Goal: Task Accomplishment & Management: Complete application form

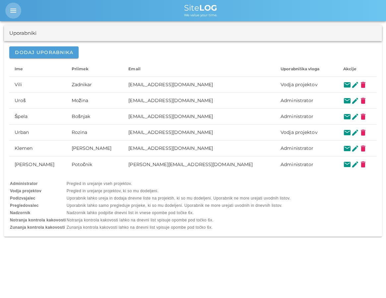
click at [16, 12] on icon "menu" at bounding box center [13, 11] width 8 height 8
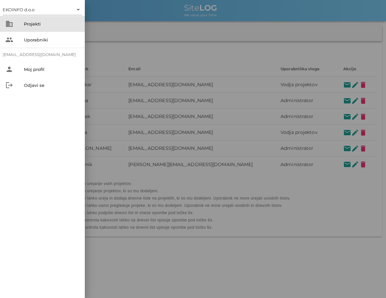
click at [24, 26] on div "Projekti" at bounding box center [52, 23] width 56 height 5
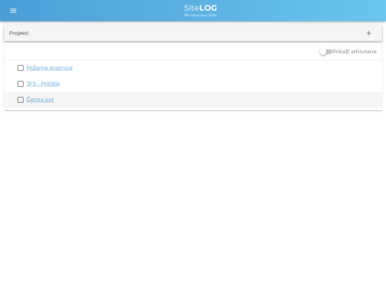
click at [41, 97] on link "Četrta pot" at bounding box center [41, 100] width 28 height 6
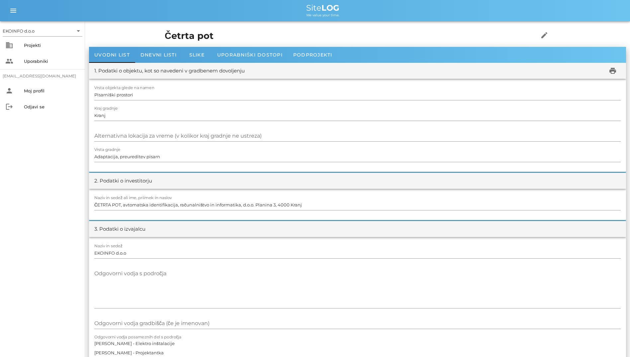
click at [152, 63] on div "1. Podatki o objektu, kot so navedeni v gradbenem dovoljenju print" at bounding box center [357, 71] width 537 height 16
click at [153, 59] on div "Dnevni listi" at bounding box center [158, 55] width 47 height 16
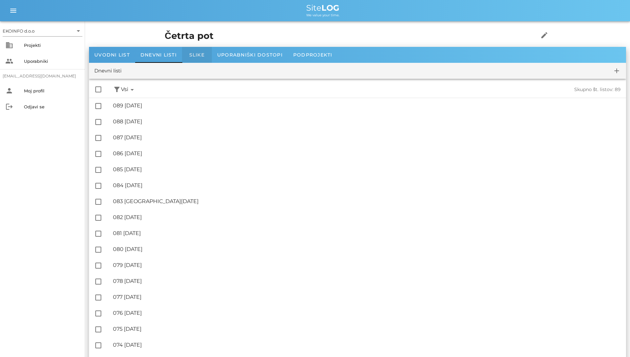
click at [204, 49] on div "Slike" at bounding box center [197, 55] width 30 height 16
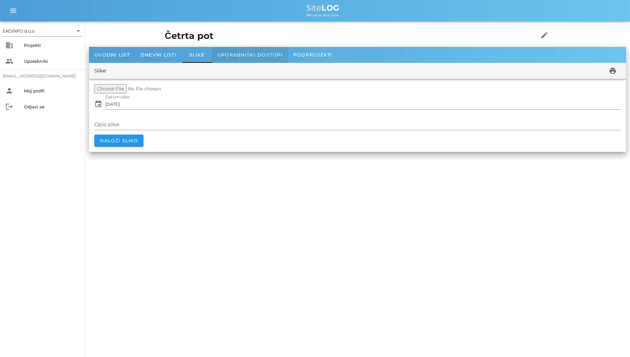
click at [232, 60] on div "Uporabniški dostopi" at bounding box center [250, 55] width 76 height 16
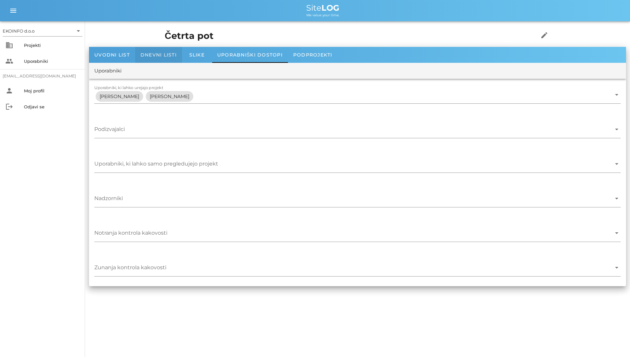
click at [137, 53] on div "Dnevni listi" at bounding box center [158, 55] width 47 height 16
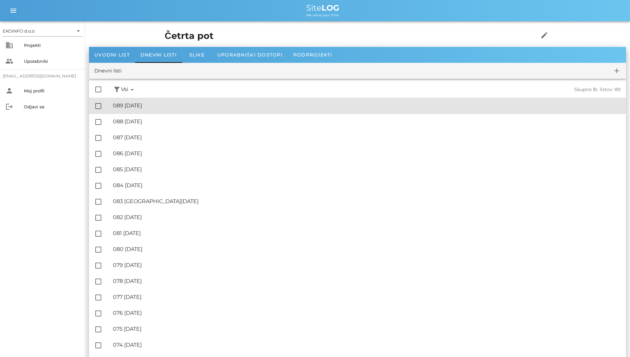
click at [133, 110] on div "🔏 089 [DATE] ✓ Podpisal: Nadzornik ✓ Podpisal: Sestavljalec ✓ Podpisal: Odgovor…" at bounding box center [367, 105] width 508 height 15
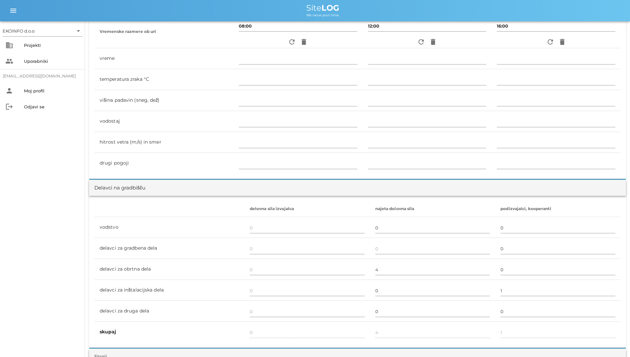
scroll to position [498, 0]
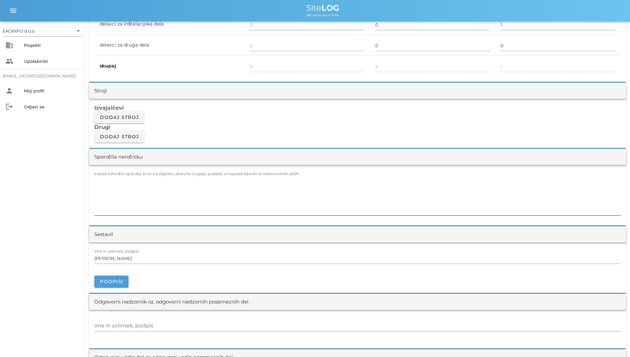
click at [229, 193] on textarea "kratek tehnični opis del, ki se na objektu dnevno izvajajo, podatki o nepredvid…" at bounding box center [357, 195] width 526 height 40
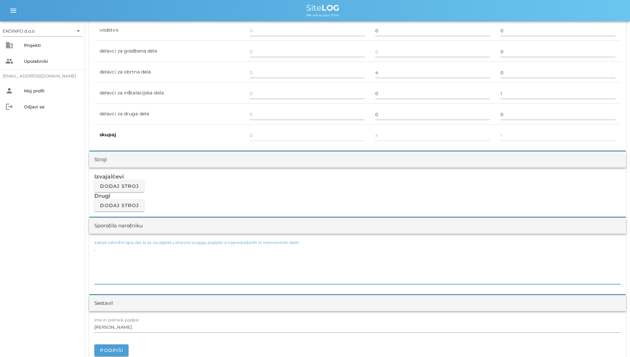
scroll to position [299, 0]
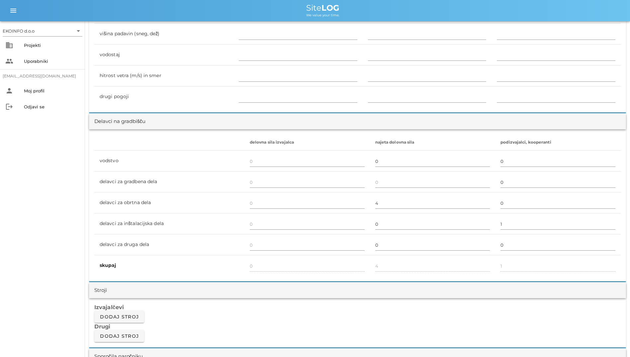
type textarea "."
click at [16, 173] on div "EKOINFO d.o.o arrow_drop_down business Projekti people Uporabniki [EMAIL_ADDRES…" at bounding box center [42, 188] width 85 height 335
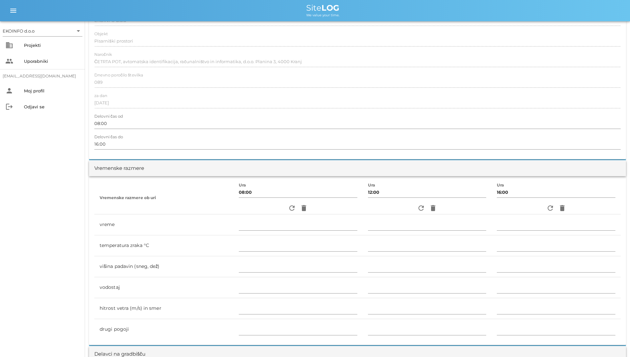
scroll to position [0, 0]
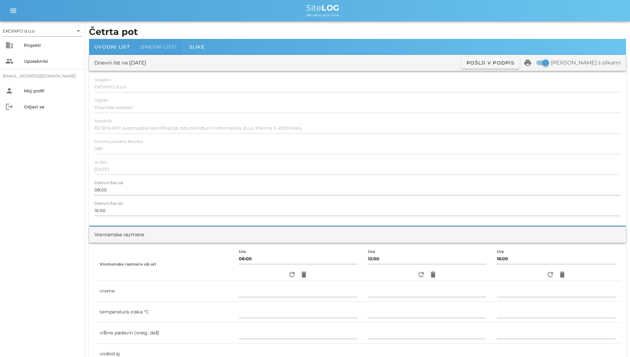
click at [150, 43] on div "Dnevni listi" at bounding box center [158, 47] width 47 height 16
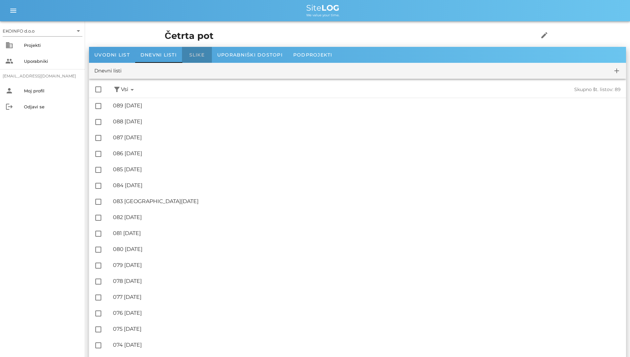
click at [199, 58] on div "Slike" at bounding box center [197, 55] width 30 height 16
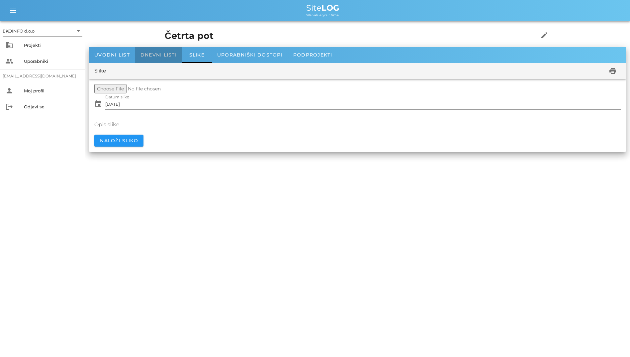
click at [176, 59] on div "Dnevni listi" at bounding box center [158, 55] width 47 height 16
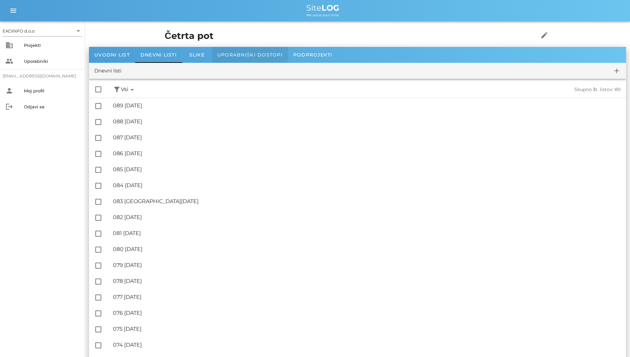
click at [220, 55] on span "Uporabniški dostopi" at bounding box center [249, 55] width 65 height 6
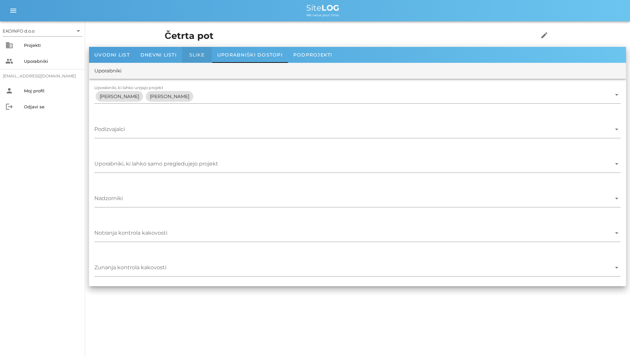
click at [187, 56] on div "Slike" at bounding box center [197, 55] width 30 height 16
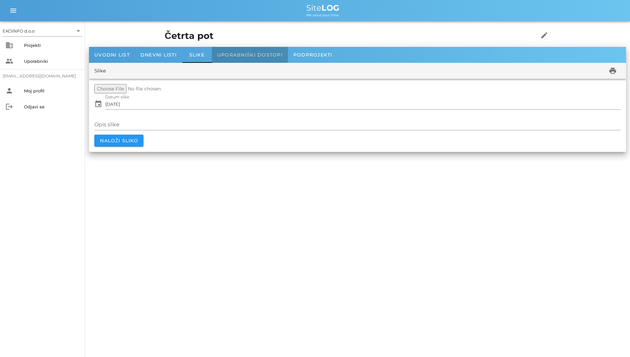
click at [232, 56] on span "Uporabniški dostopi" at bounding box center [249, 55] width 65 height 6
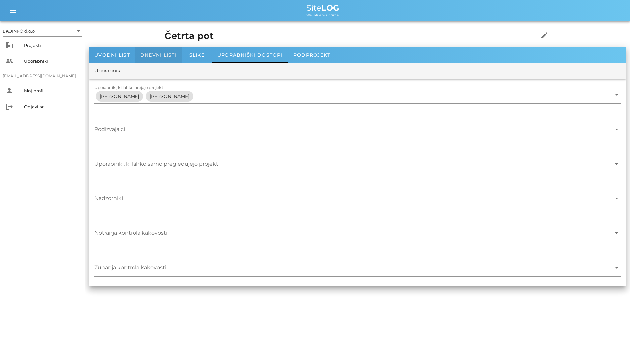
click at [167, 52] on span "Dnevni listi" at bounding box center [158, 55] width 36 height 6
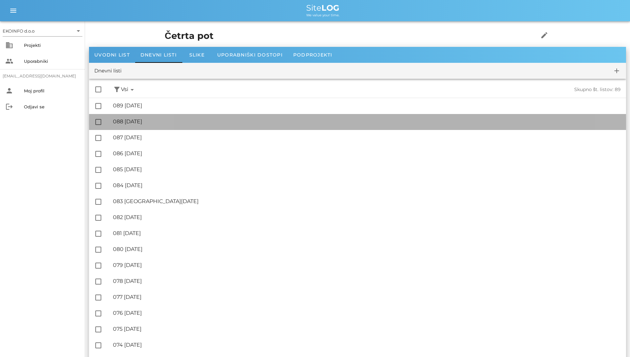
click at [193, 115] on div "🔏 088 [DATE] ✓ Podpisal: Nadzornik ✓ Podpisal: Sestavljalec ✓ Podpisal: Odgovor…" at bounding box center [367, 121] width 508 height 15
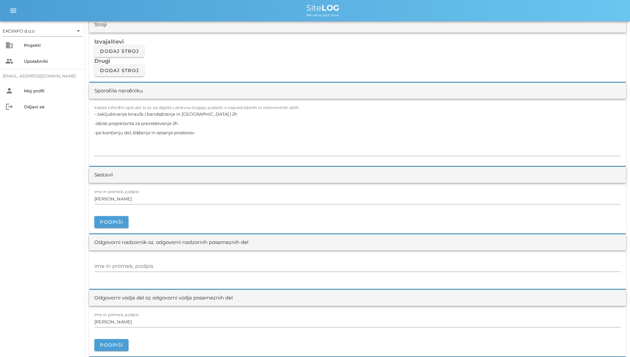
scroll to position [564, 0]
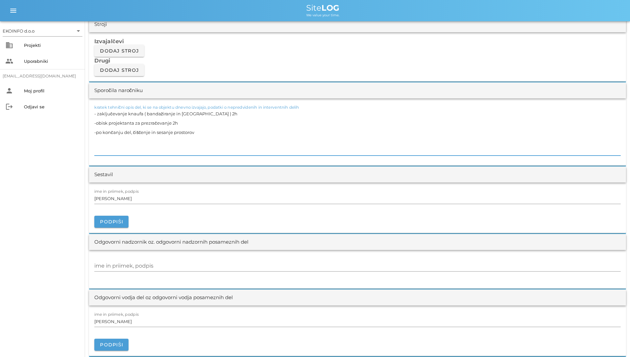
click at [186, 150] on textarea "- zaključevanje knaufa ( bandažiranje in [GEOGRAPHIC_DATA] ) 2h -obisk projekta…" at bounding box center [357, 132] width 526 height 46
drag, startPoint x: 133, startPoint y: 149, endPoint x: 97, endPoint y: 139, distance: 37.5
click at [97, 139] on textarea "- zaključevanje knaufa ( bandažiranje in [GEOGRAPHIC_DATA] ) 2h -obisk projekta…" at bounding box center [357, 132] width 526 height 46
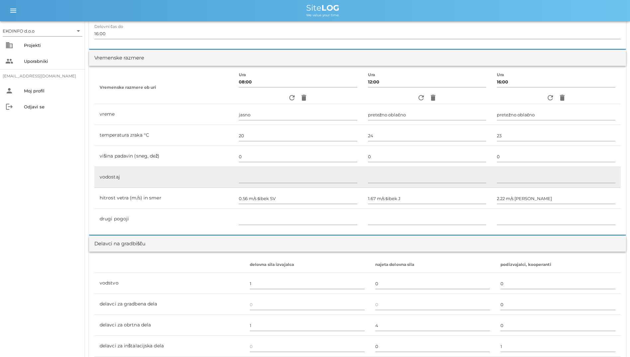
scroll to position [166, 0]
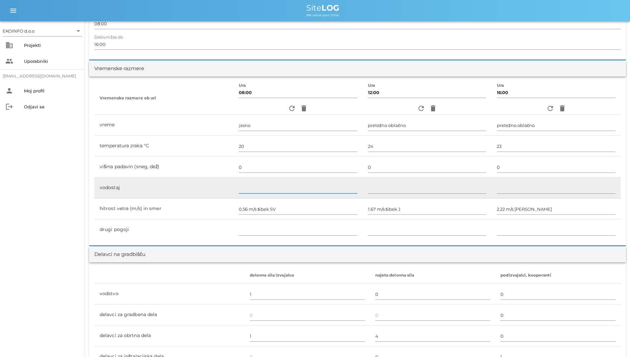
click at [268, 188] on input "text" at bounding box center [298, 188] width 119 height 11
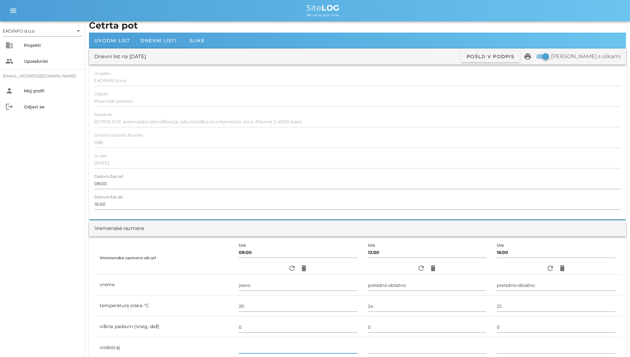
scroll to position [0, 0]
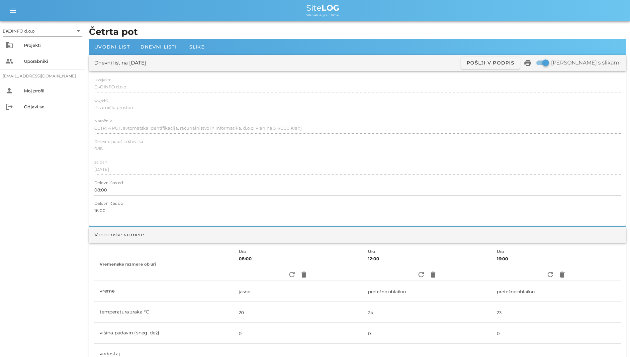
drag, startPoint x: 166, startPoint y: 132, endPoint x: 153, endPoint y: 136, distance: 14.4
click at [153, 136] on div at bounding box center [357, 135] width 526 height 5
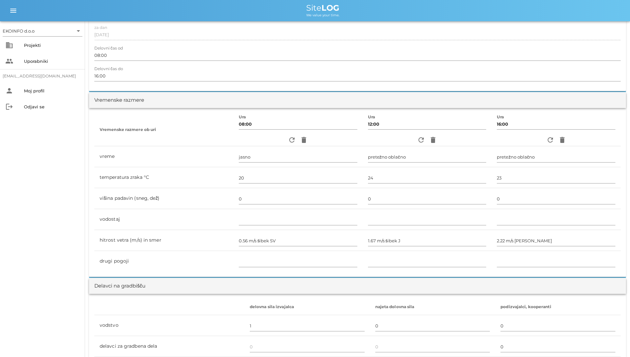
scroll to position [82, 0]
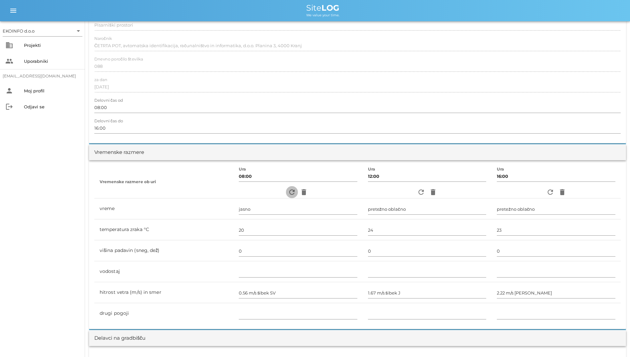
click at [288, 188] on icon "refresh" at bounding box center [292, 192] width 8 height 8
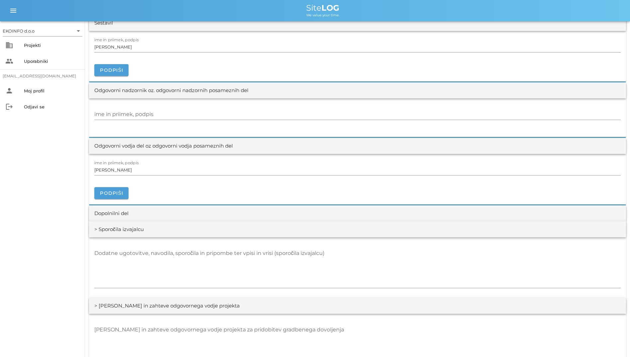
scroll to position [631, 0]
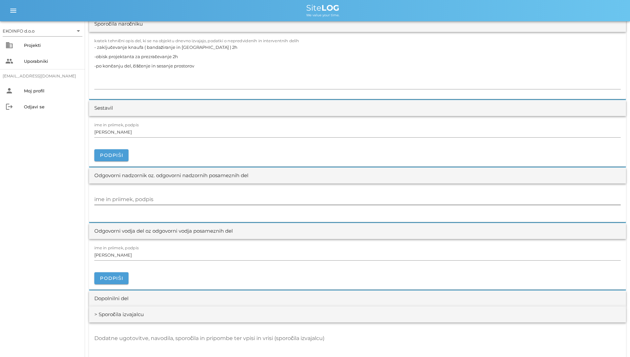
click at [170, 205] on div at bounding box center [357, 207] width 526 height 5
click at [170, 198] on input "ime in priimek, podpis" at bounding box center [357, 199] width 526 height 11
type input "111"
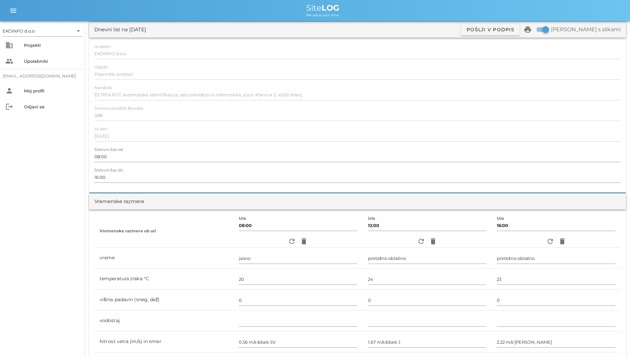
scroll to position [0, 0]
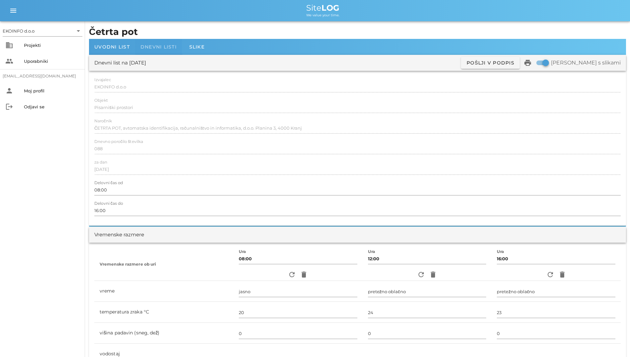
click at [156, 46] on span "Dnevni listi" at bounding box center [158, 47] width 36 height 6
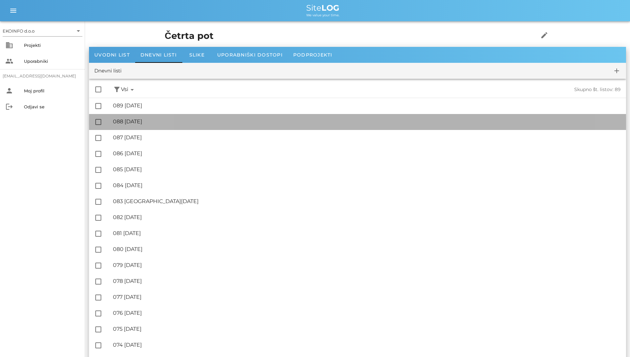
click at [179, 115] on div "🔏 088 [DATE] ✓ Podpisal: Nadzornik ✓ Podpisal: Sestavljalec ✓ Podpisal: Odgovor…" at bounding box center [367, 121] width 508 height 15
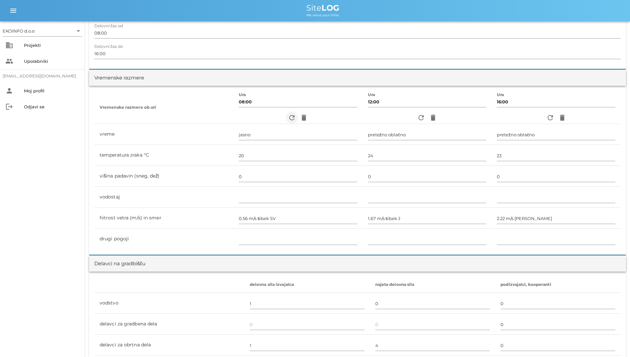
scroll to position [133, 0]
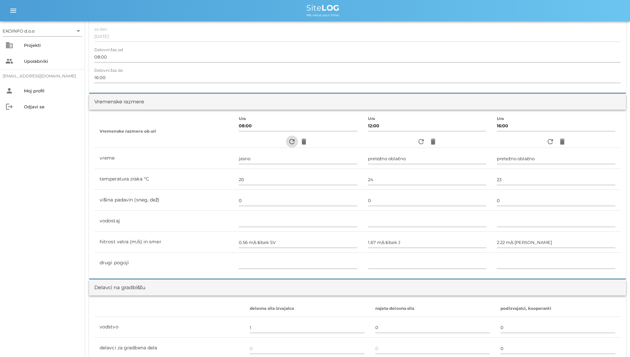
click at [291, 138] on icon "refresh" at bounding box center [292, 141] width 8 height 8
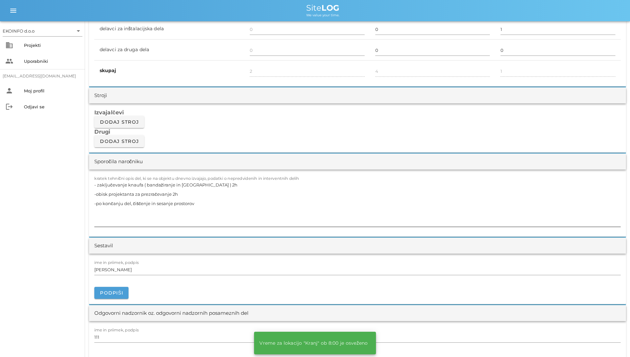
scroll to position [498, 0]
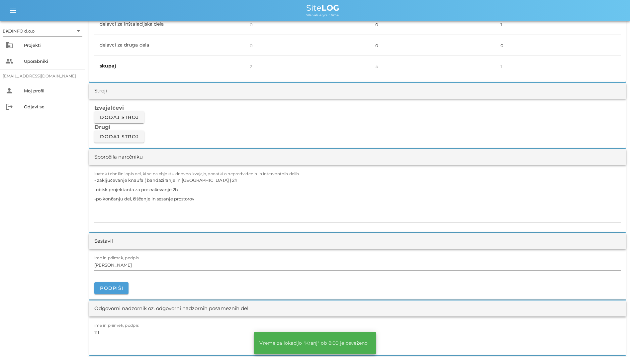
click at [222, 196] on textarea "- zaključevanje knaufa ( bandažiranje in [GEOGRAPHIC_DATA] ) 2h -obisk projekta…" at bounding box center [357, 198] width 526 height 46
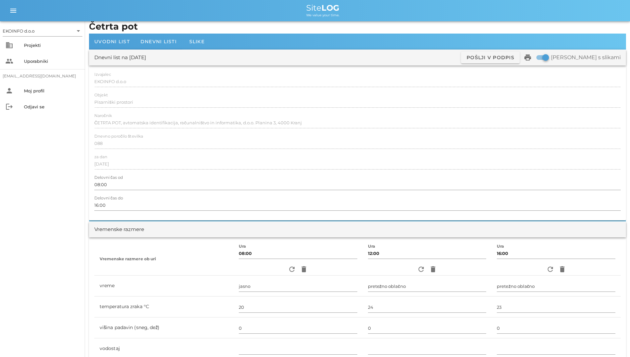
scroll to position [0, 0]
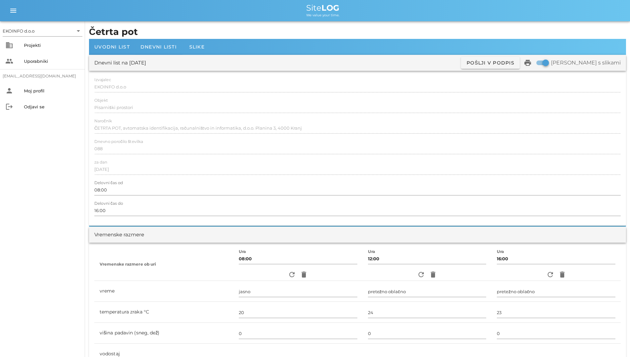
drag, startPoint x: 195, startPoint y: 304, endPoint x: 94, endPoint y: 38, distance: 284.1
drag, startPoint x: 94, startPoint y: 38, endPoint x: 91, endPoint y: 46, distance: 8.4
click at [91, 46] on div "Uvodni list" at bounding box center [112, 47] width 46 height 16
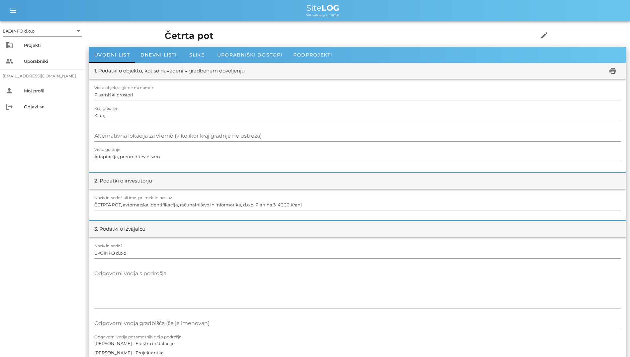
click at [161, 46] on div "Četrta pot edit" at bounding box center [357, 36] width 393 height 22
click at [104, 54] on span "Uvodni list" at bounding box center [112, 55] width 36 height 6
click at [131, 55] on div "Uvodni list" at bounding box center [112, 55] width 46 height 16
click at [138, 55] on div "Dnevni listi" at bounding box center [158, 55] width 47 height 16
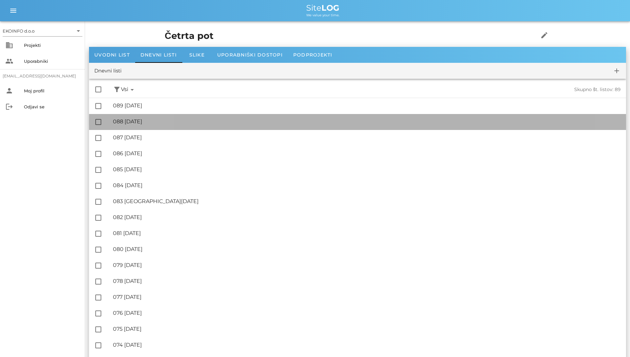
click at [168, 115] on div "🔏 088 [DATE] ✓ Podpisal: Nadzornik ✓ Podpisal: Sestavljalec ✓ Podpisal: Odgovor…" at bounding box center [367, 121] width 508 height 15
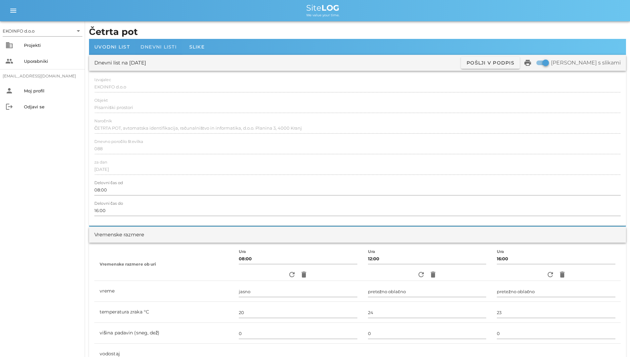
click at [160, 49] on span "Dnevni listi" at bounding box center [158, 47] width 36 height 6
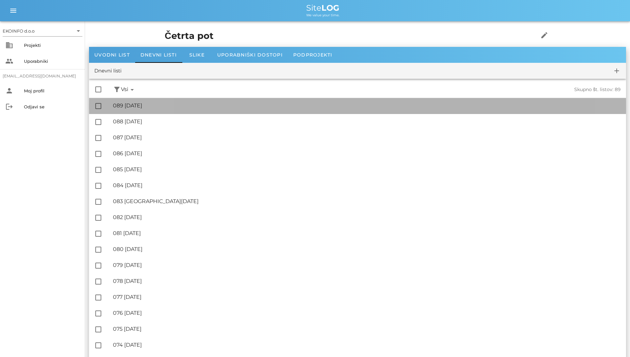
click at [179, 101] on div "🔏 089 [DATE] ✓ Podpisal: Nadzornik ✓ Podpisal: Sestavljalec ✓ Podpisal: Odgovor…" at bounding box center [367, 105] width 508 height 15
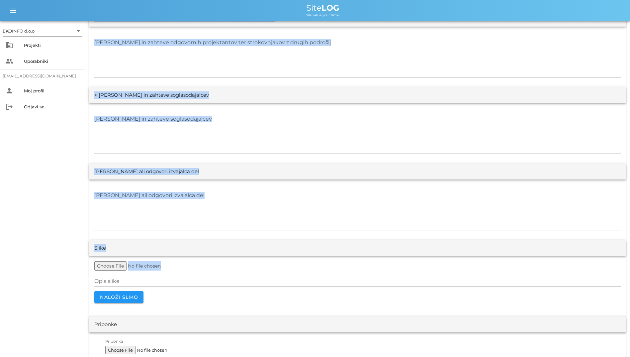
scroll to position [1171, 0]
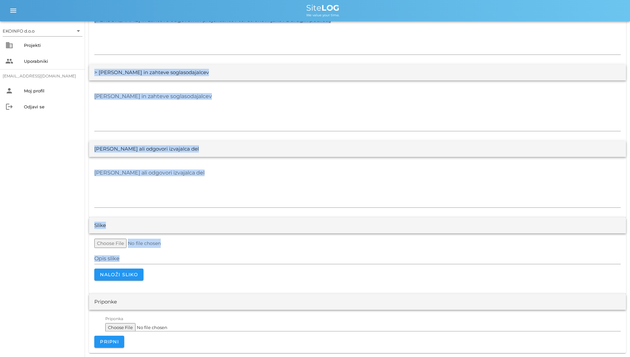
drag, startPoint x: 87, startPoint y: 30, endPoint x: 435, endPoint y: 286, distance: 431.9
click at [386, 70] on div "> [PERSON_NAME] in zahteve soglasodajalcev" at bounding box center [357, 72] width 537 height 16
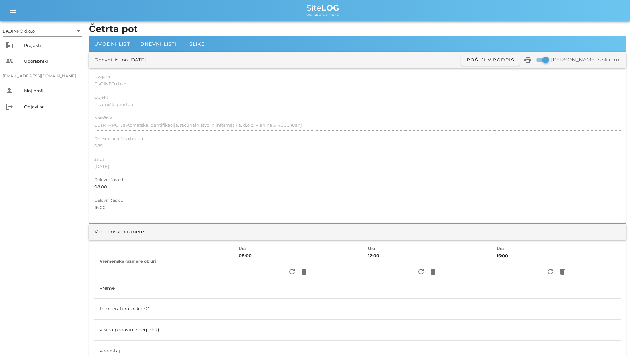
scroll to position [0, 0]
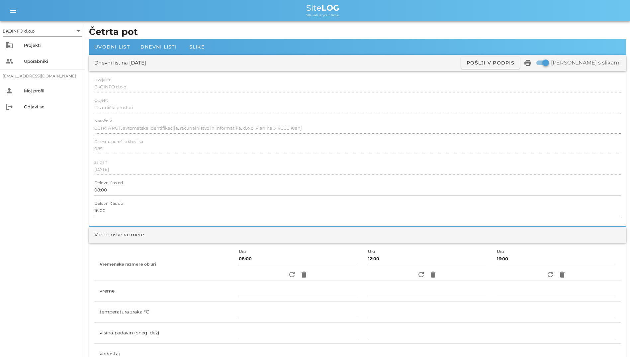
click at [281, 276] on div "refresh delete" at bounding box center [298, 274] width 119 height 12
click at [288, 275] on icon "refresh" at bounding box center [292, 274] width 8 height 8
type input "delno oblačno"
type input "19"
type input "0"
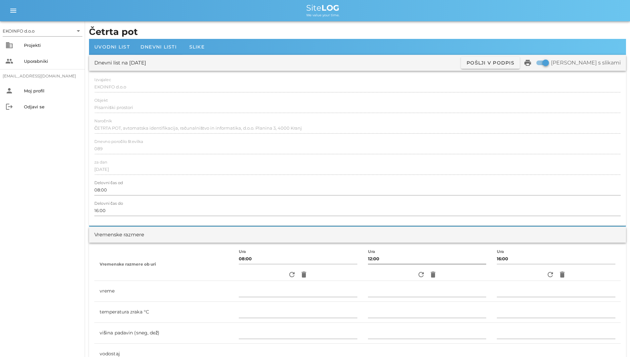
type input "0.56 m/s šibek JV"
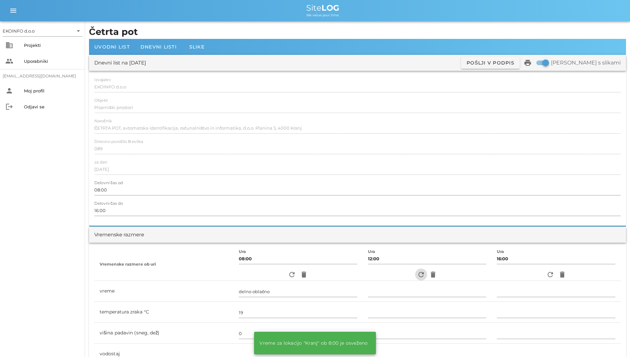
click at [386, 277] on icon "refresh" at bounding box center [421, 274] width 8 height 8
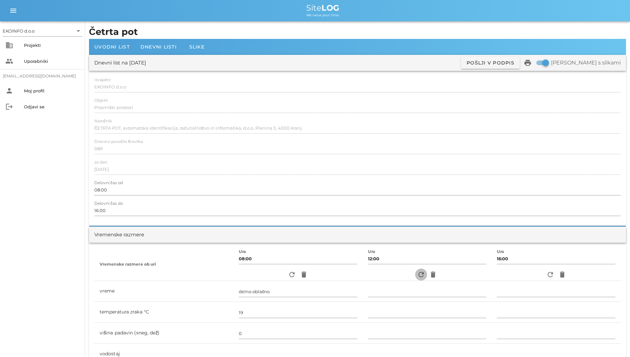
click at [386, 274] on icon "refresh" at bounding box center [421, 274] width 8 height 8
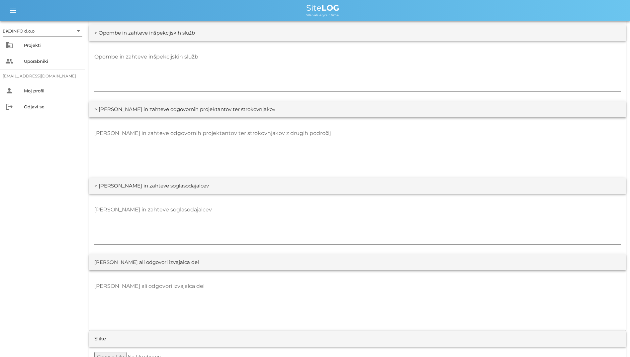
scroll to position [1062, 0]
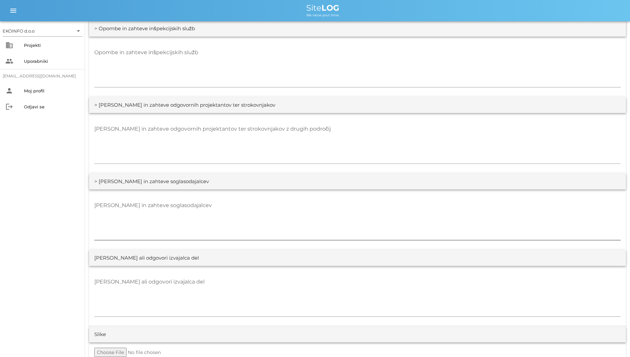
click at [113, 196] on div "[PERSON_NAME] in zahteve soglasodajalcev" at bounding box center [357, 220] width 526 height 48
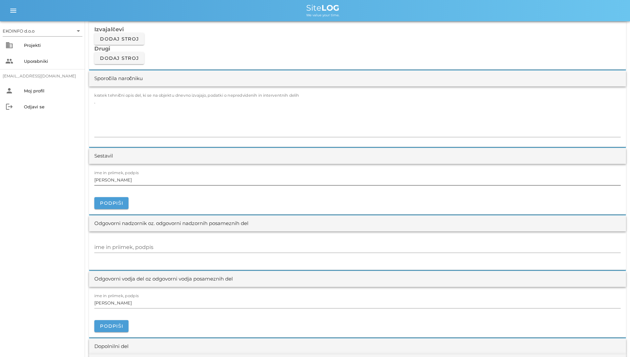
scroll to position [564, 0]
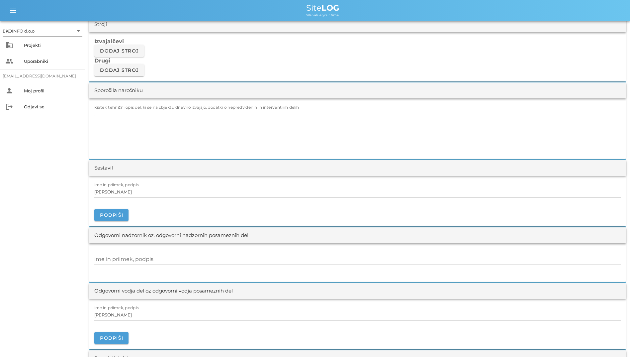
click at [199, 120] on textarea "." at bounding box center [357, 129] width 526 height 40
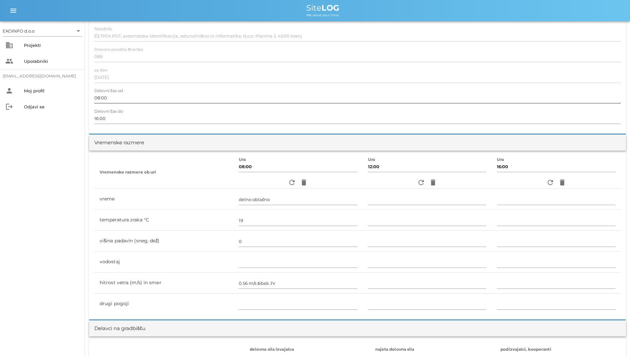
scroll to position [33, 0]
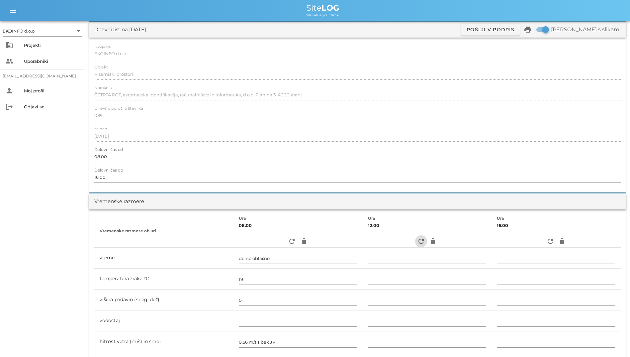
click at [386, 245] on button "refresh" at bounding box center [421, 241] width 12 height 12
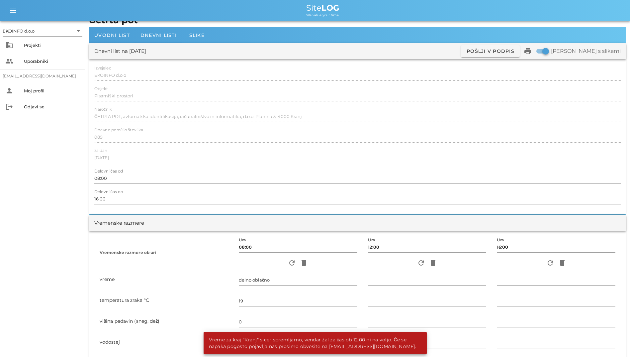
scroll to position [0, 0]
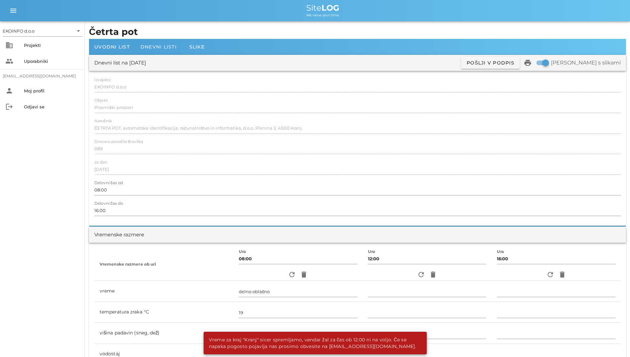
click at [161, 47] on span "Dnevni listi" at bounding box center [158, 47] width 36 height 6
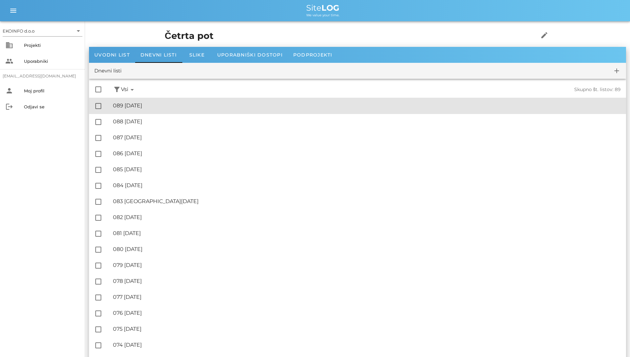
click at [168, 105] on div "🔏 089 [DATE]" at bounding box center [367, 105] width 508 height 6
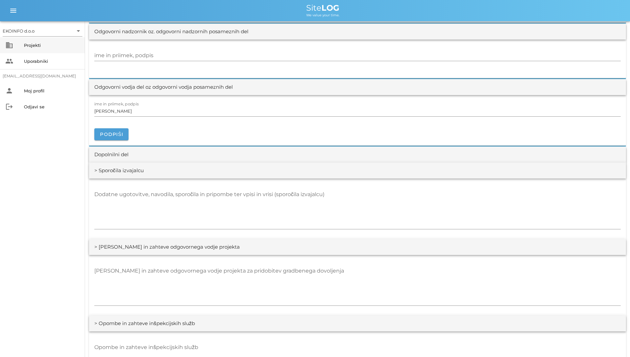
scroll to position [797, 0]
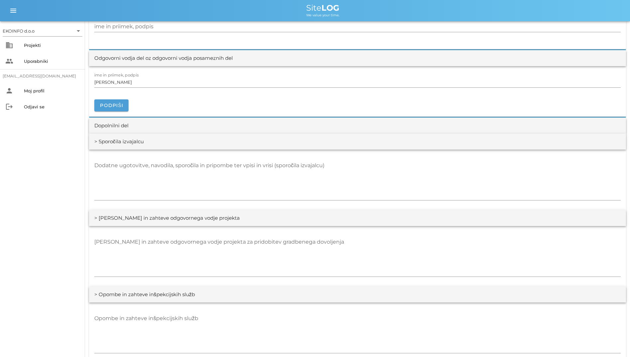
click at [143, 151] on div "Dodatne ugotovitve, navodila, sporočila in pripombe ter vpisi in vrisi (sporoči…" at bounding box center [357, 179] width 537 height 60
click at [138, 156] on div "Dodatne ugotovitve, navodila, sporočila in pripombe ter vpisi in vrisi (sporoči…" at bounding box center [357, 180] width 526 height 48
click at [138, 160] on div "Dodatne ugotovitve, navodila, sporočila in pripombe ter vpisi in vrisi (sporoči…" at bounding box center [357, 180] width 526 height 40
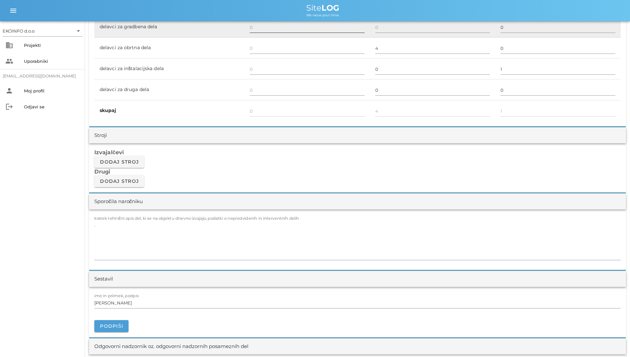
scroll to position [365, 0]
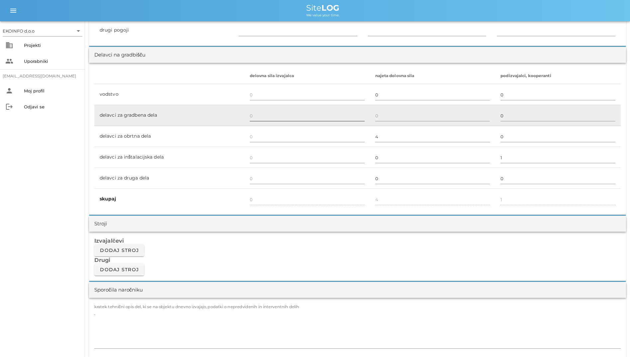
click at [358, 110] on div at bounding box center [307, 115] width 115 height 19
drag, startPoint x: 358, startPoint y: 110, endPoint x: 320, endPoint y: 113, distance: 38.0
click at [320, 113] on input "text" at bounding box center [307, 115] width 115 height 11
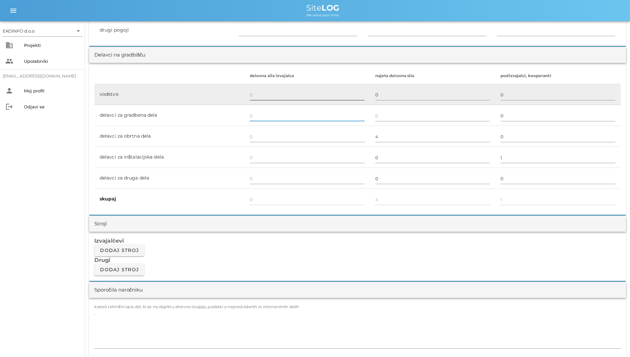
click at [281, 94] on input "text" at bounding box center [307, 94] width 115 height 11
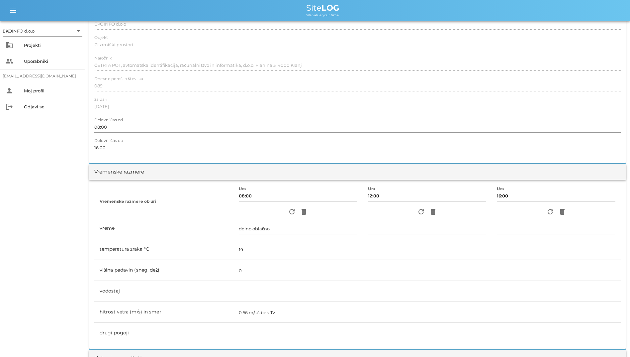
scroll to position [0, 0]
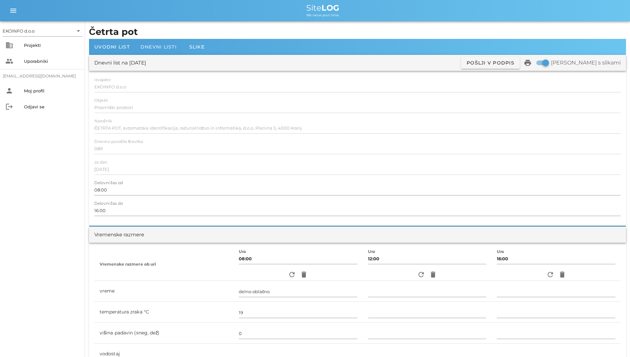
click at [157, 44] on span "Dnevni listi" at bounding box center [158, 47] width 36 height 6
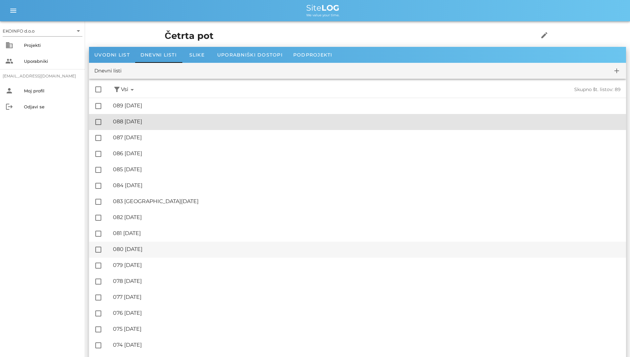
drag, startPoint x: 217, startPoint y: 122, endPoint x: 218, endPoint y: 241, distance: 119.9
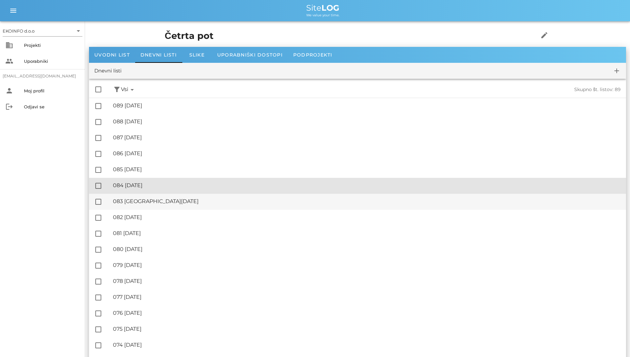
drag, startPoint x: 229, startPoint y: 183, endPoint x: 220, endPoint y: 204, distance: 22.5
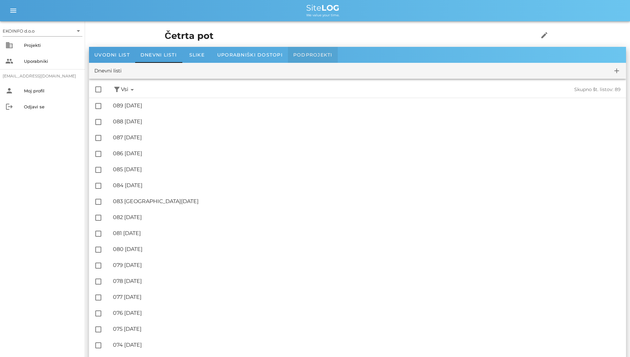
click at [311, 53] on span "Podprojekti" at bounding box center [312, 55] width 39 height 6
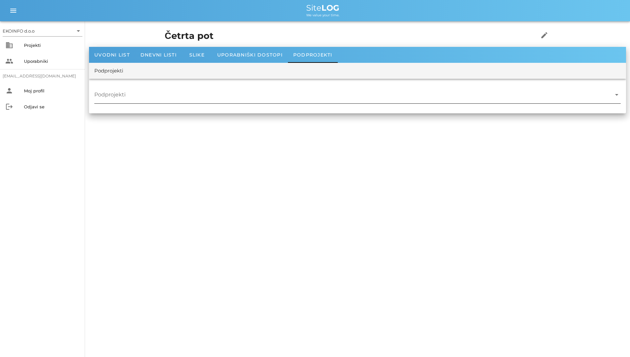
click at [304, 104] on div at bounding box center [357, 105] width 526 height 5
click at [266, 59] on div "Uporabniški dostopi" at bounding box center [250, 55] width 76 height 16
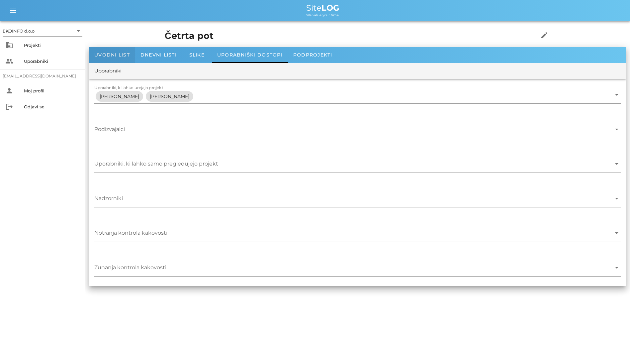
drag, startPoint x: 115, startPoint y: 60, endPoint x: 111, endPoint y: 63, distance: 4.3
click at [114, 60] on div "Uvodni list" at bounding box center [112, 55] width 46 height 16
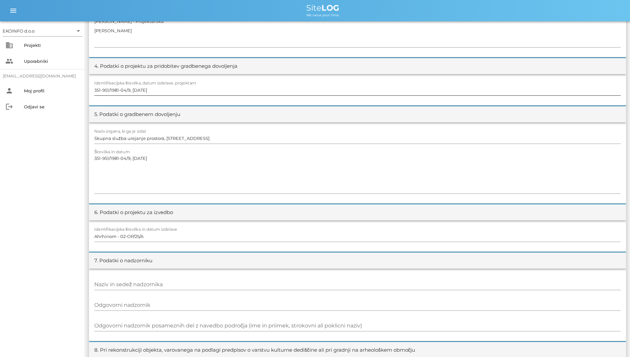
scroll to position [332, 0]
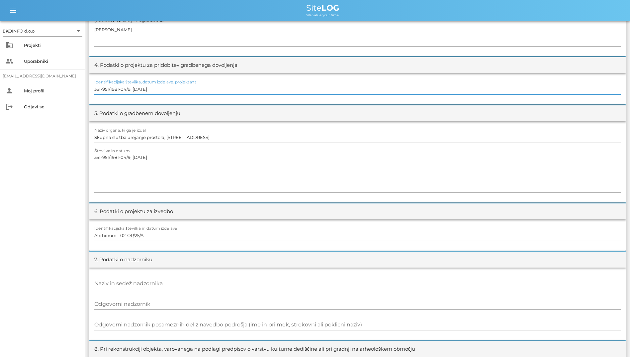
click at [375, 84] on input "351-951/1981-04/9, [DATE]" at bounding box center [357, 89] width 526 height 11
click at [371, 89] on input "351-951/1981-04/9, [DATE]" at bounding box center [357, 89] width 526 height 11
click at [370, 132] on input "Skupna služba urejanje prostora, [STREET_ADDRESS]" at bounding box center [357, 137] width 526 height 11
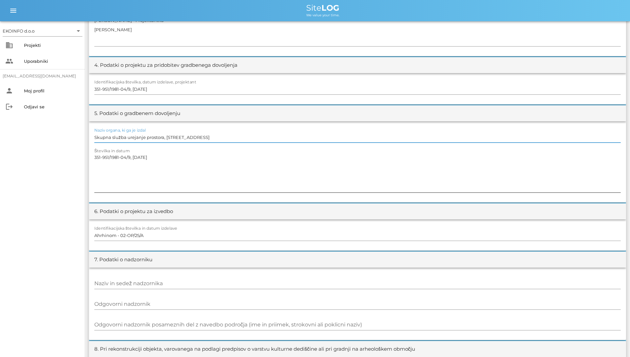
click at [364, 164] on textarea "351-951/1981-04/9, [DATE]" at bounding box center [357, 172] width 526 height 40
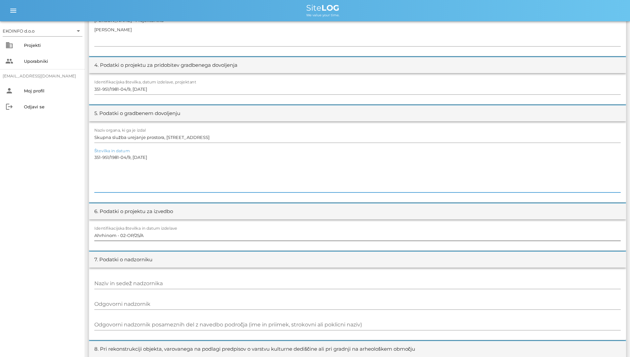
click at [368, 230] on input "Ahrhinom - 02-OP/25/A" at bounding box center [357, 235] width 526 height 11
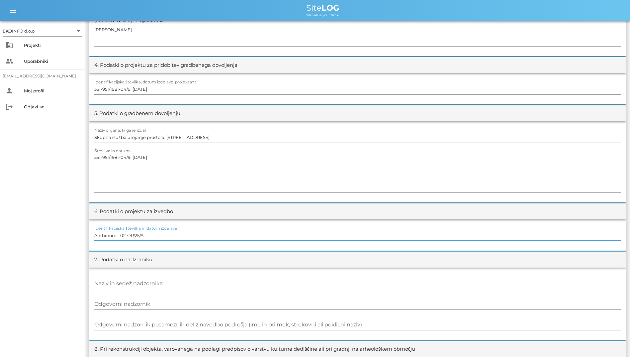
click at [369, 242] on div at bounding box center [357, 242] width 526 height 5
click at [372, 241] on div at bounding box center [357, 242] width 526 height 5
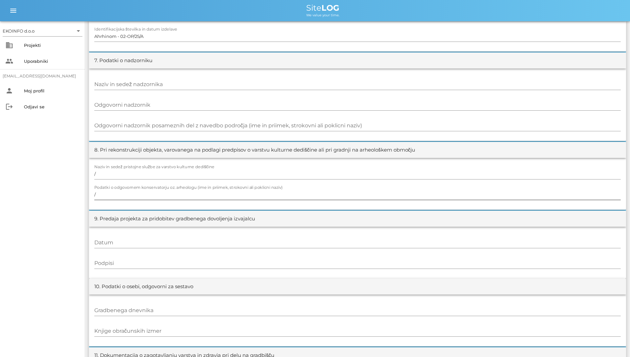
scroll to position [531, 0]
click at [254, 119] on div "Odgovorni nadzornik posameznih del z navedbo področja (ime in priimek, strokovn…" at bounding box center [357, 125] width 526 height 19
click at [258, 132] on div at bounding box center [357, 132] width 526 height 5
click at [261, 124] on div "Odgovorni nadzornik posameznih del z navedbo področja (ime in priimek, strokovn…" at bounding box center [357, 125] width 526 height 11
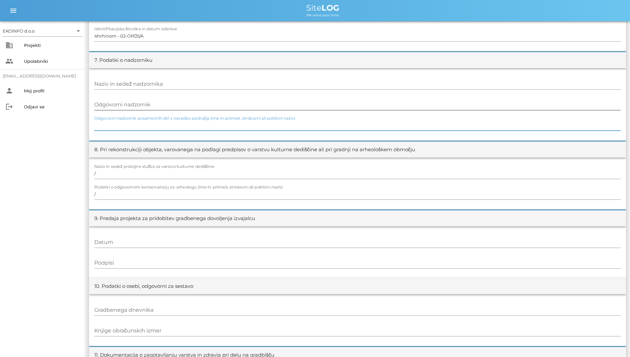
click at [263, 106] on input "Odgovorni nadzornik" at bounding box center [357, 104] width 526 height 11
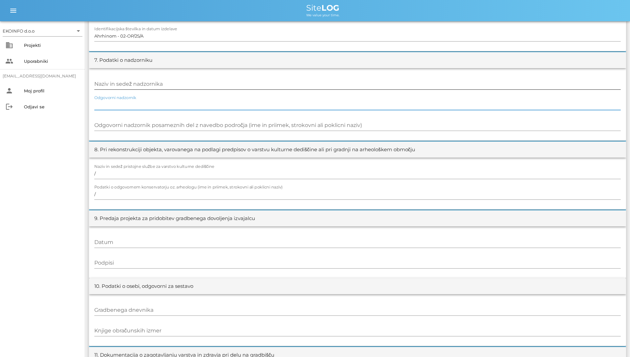
click at [266, 88] on input "Naziv in sedež nadzornika" at bounding box center [357, 84] width 526 height 11
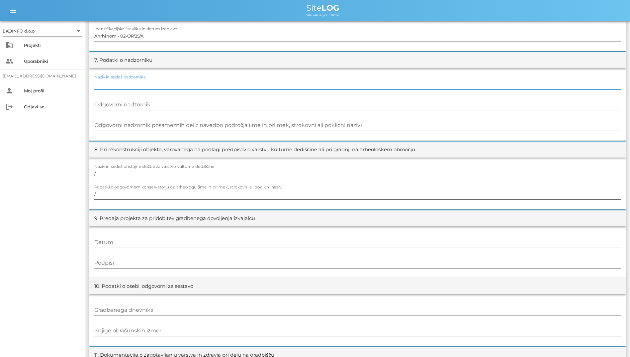
click at [275, 190] on input "/" at bounding box center [357, 194] width 526 height 11
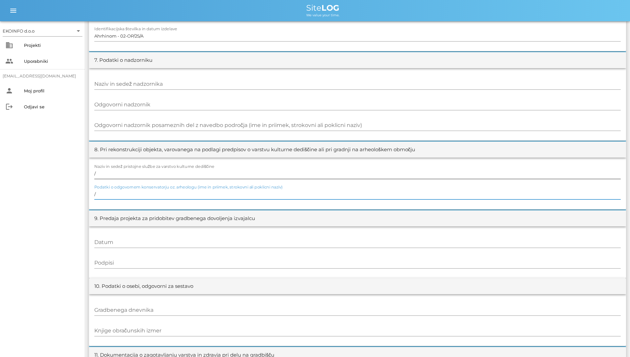
click at [281, 179] on div at bounding box center [357, 181] width 526 height 5
click at [286, 177] on input "/" at bounding box center [357, 173] width 526 height 11
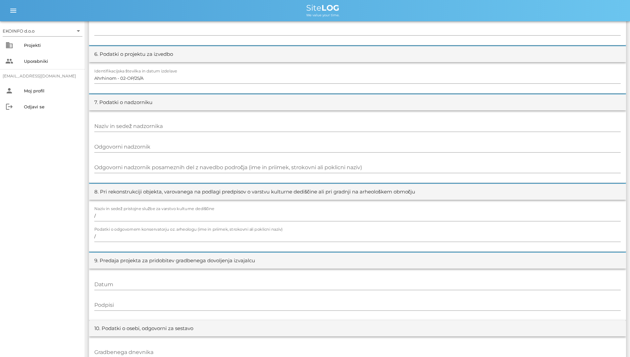
scroll to position [486, 0]
